Goal: Ask a question

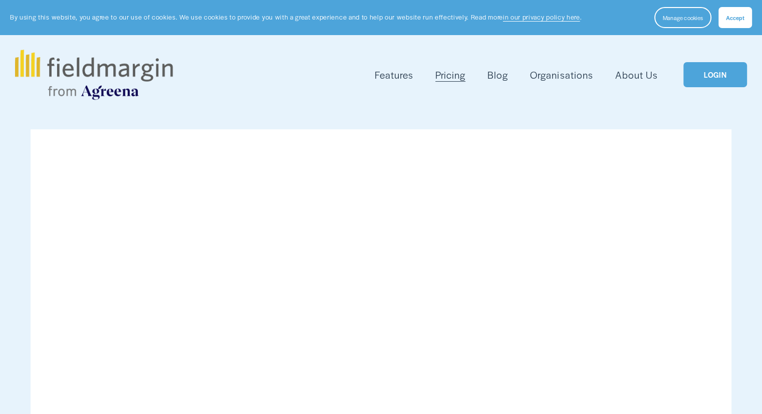
click at [731, 77] on link "LOGIN" at bounding box center [715, 75] width 63 height 26
click at [718, 79] on link "LOGIN" at bounding box center [715, 75] width 63 height 26
click at [737, 77] on link "LOGIN" at bounding box center [715, 75] width 63 height 26
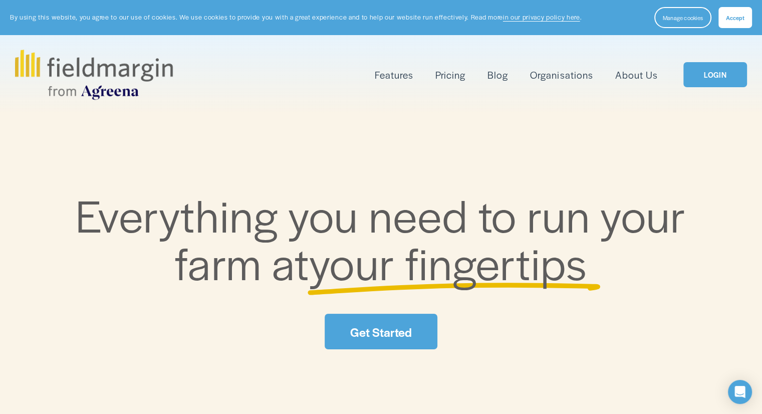
click at [726, 73] on link "LOGIN" at bounding box center [715, 75] width 63 height 26
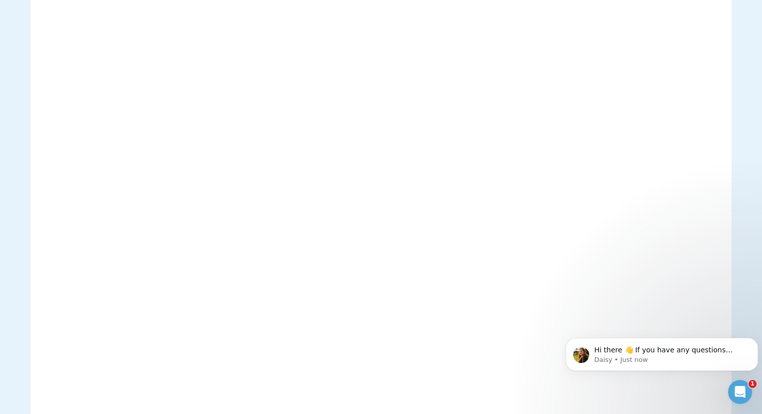
scroll to position [2171, 0]
click at [636, 362] on p "Daisy • Just now" at bounding box center [670, 359] width 151 height 9
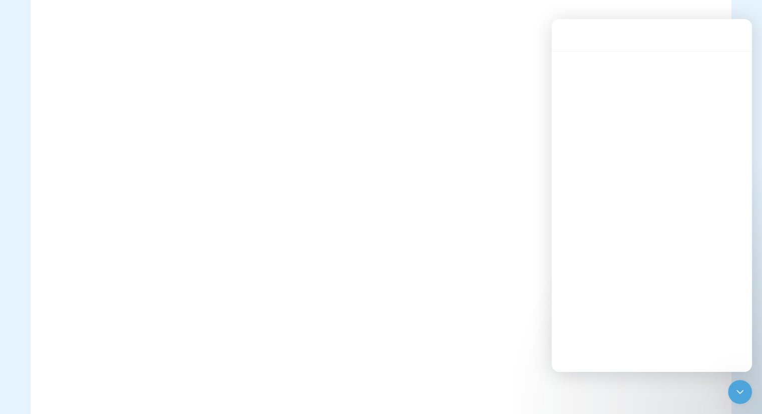
scroll to position [0, 0]
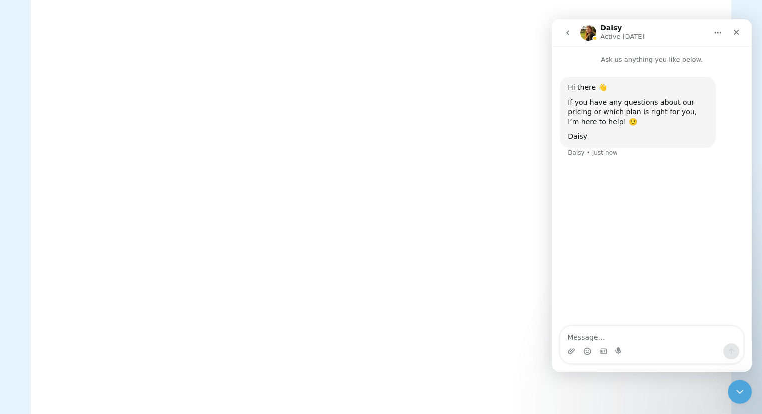
click at [629, 334] on textarea "Message…" at bounding box center [651, 334] width 183 height 17
type textarea "hi yes i need help"
click at [629, 334] on textarea "Message…" at bounding box center [651, 334] width 183 height 17
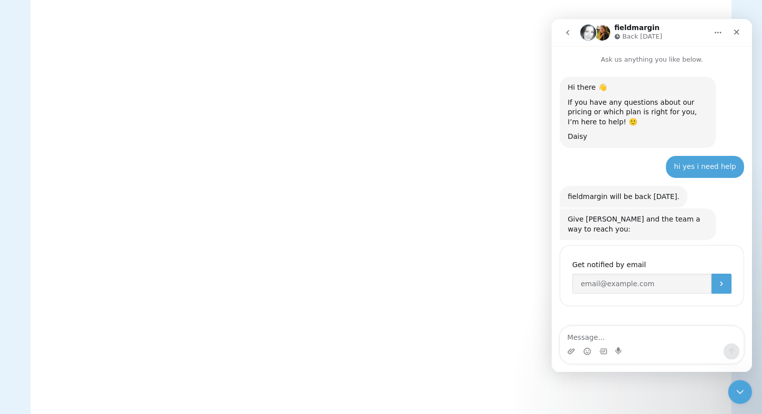
scroll to position [13, 0]
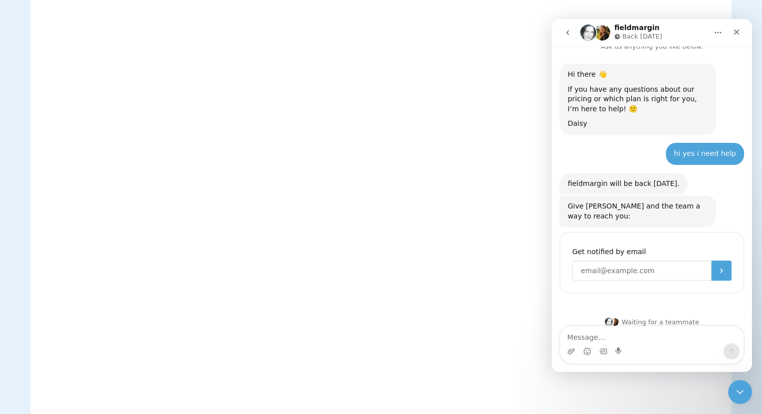
click at [632, 261] on input "Enter your email" at bounding box center [641, 271] width 139 height 20
type input "littlerockventuresltd@gmail.com"
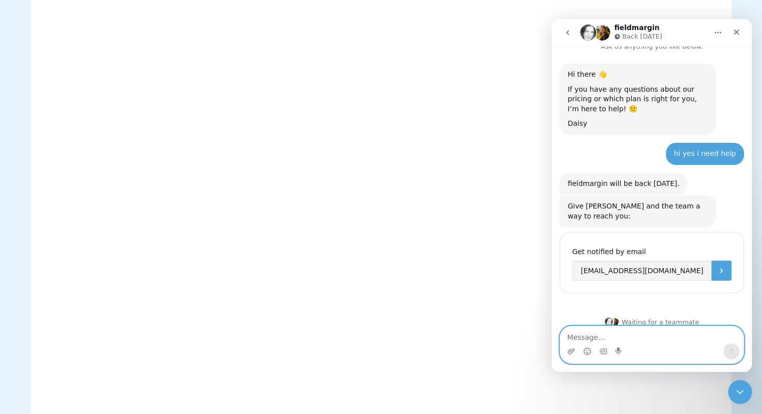
click at [619, 338] on textarea "Message…" at bounding box center [651, 334] width 183 height 17
click at [718, 267] on icon "Submit" at bounding box center [722, 271] width 8 height 8
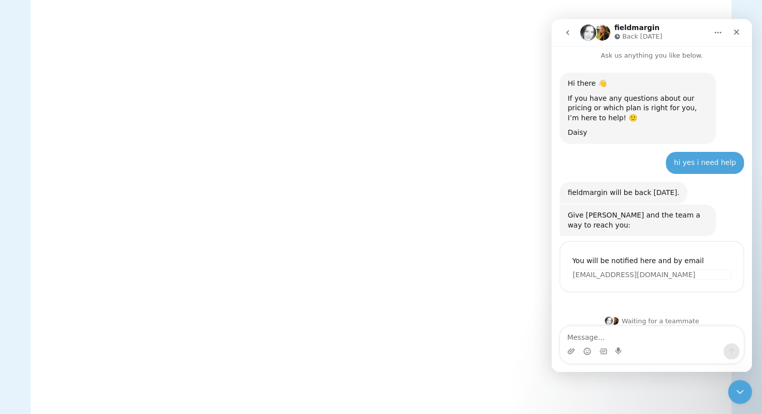
scroll to position [3, 0]
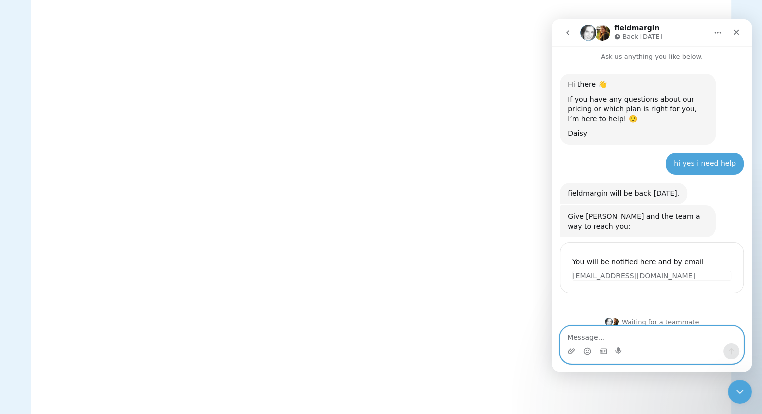
click at [606, 340] on textarea "Message…" at bounding box center [651, 334] width 183 height 17
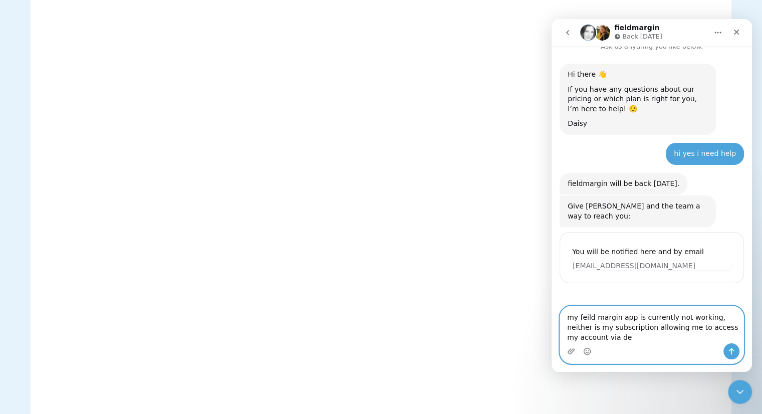
scroll to position [23, 0]
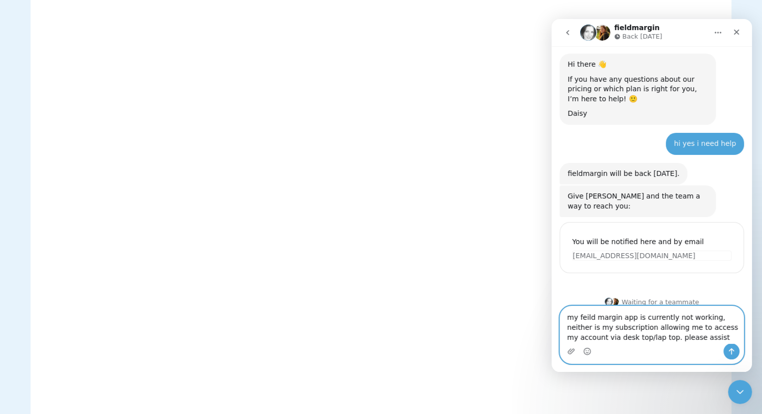
type textarea "my feild margin app is currently not working, neither is my subscription allowi…"
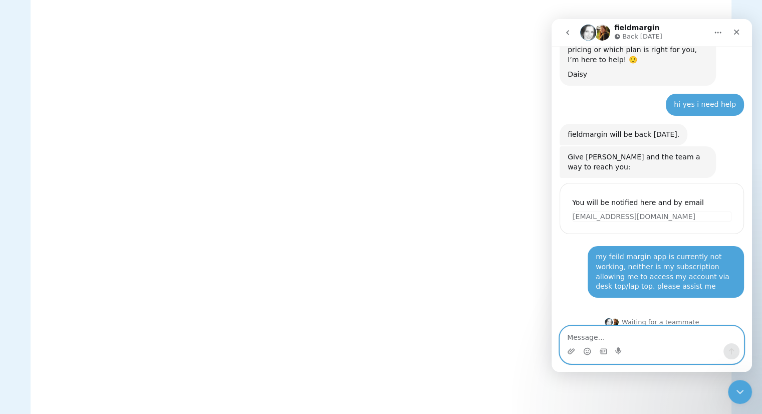
scroll to position [0, 0]
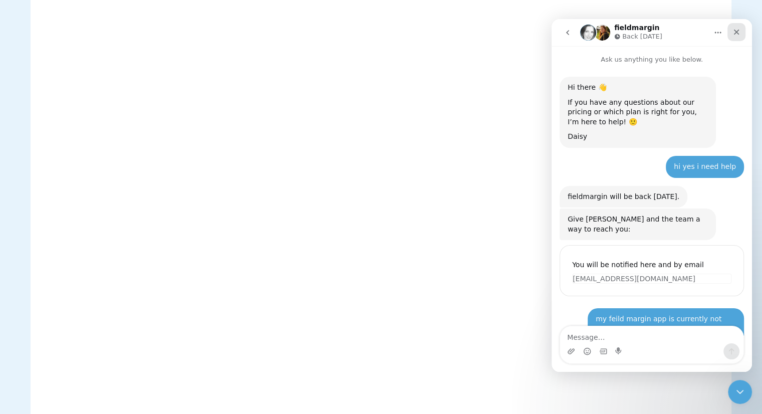
click at [740, 34] on icon "Close" at bounding box center [737, 32] width 8 height 8
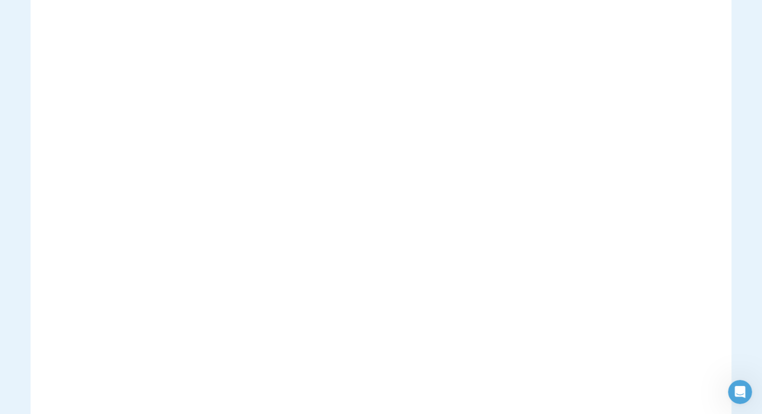
scroll to position [62, 0]
